Goal: Transaction & Acquisition: Purchase product/service

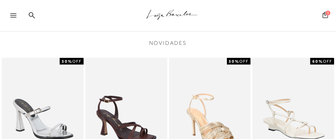
scroll to position [355, 0]
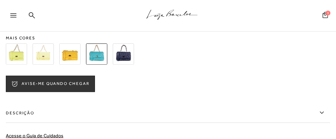
scroll to position [90, 0]
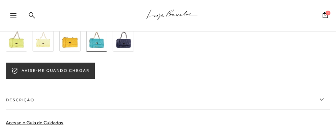
click at [54, 52] on img at bounding box center [43, 41] width 21 height 21
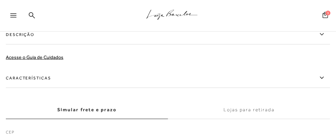
scroll to position [175, 0]
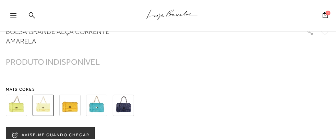
scroll to position [37, 0]
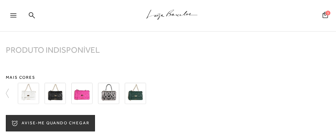
click at [39, 104] on img at bounding box center [28, 93] width 21 height 21
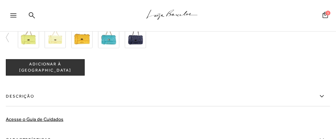
scroll to position [8, 0]
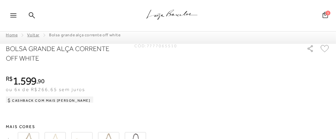
click at [324, 13] on icon at bounding box center [325, 15] width 5 height 6
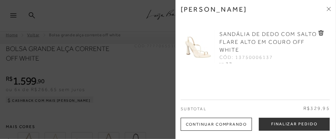
click at [328, 9] on icon at bounding box center [329, 9] width 4 height 4
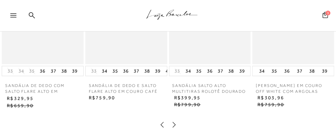
scroll to position [480, 0]
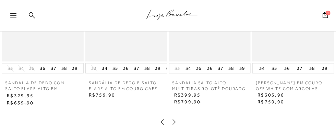
click at [0, 0] on input "Descrição" at bounding box center [0, 0] width 0 height 0
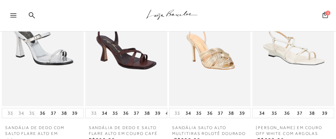
scroll to position [479, 0]
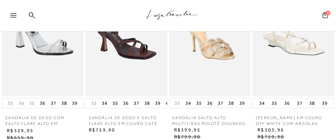
click at [0, 0] on input "Características" at bounding box center [0, 0] width 0 height 0
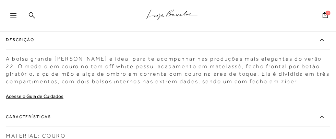
scroll to position [148, 0]
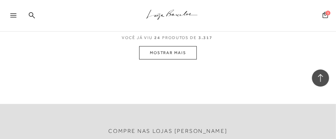
scroll to position [1148, 0]
click at [192, 47] on button "MOSTRAR MAIS" at bounding box center [168, 53] width 58 height 13
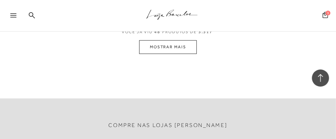
scroll to position [2259, 0]
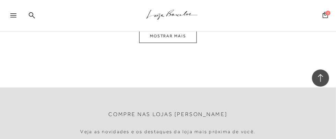
click at [191, 33] on button "MOSTRAR MAIS" at bounding box center [168, 36] width 58 height 13
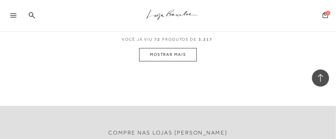
scroll to position [3283, 0]
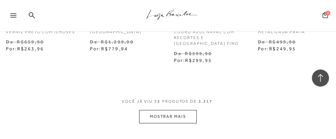
click at [169, 110] on button "MOSTRAR MAIS" at bounding box center [168, 116] width 58 height 13
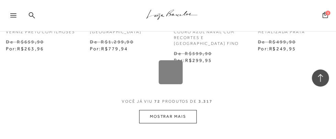
drag, startPoint x: 49, startPoint y: 40, endPoint x: 31, endPoint y: 14, distance: 31.7
click at [31, 14] on icon at bounding box center [32, 15] width 6 height 7
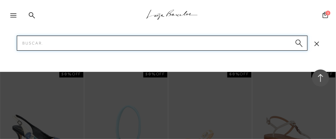
click at [44, 42] on input "Pesquisar" at bounding box center [162, 43] width 291 height 15
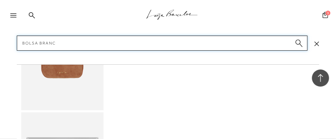
type input "bolsa branca"
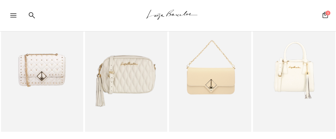
scroll to position [50, 0]
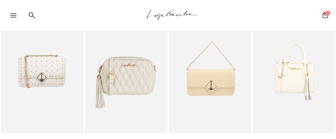
click at [48, 68] on img at bounding box center [42, 72] width 81 height 122
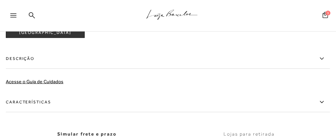
scroll to position [165, 0]
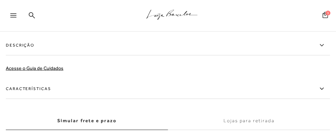
click at [326, 93] on icon at bounding box center [322, 89] width 8 height 9
click at [0, 0] on input "Características" at bounding box center [0, 0] width 0 height 0
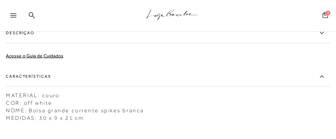
scroll to position [215, 0]
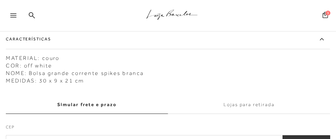
click at [0, 0] on img at bounding box center [0, 0] width 0 height 0
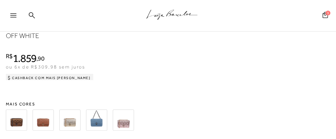
scroll to position [0, 0]
